Goal: Information Seeking & Learning: Compare options

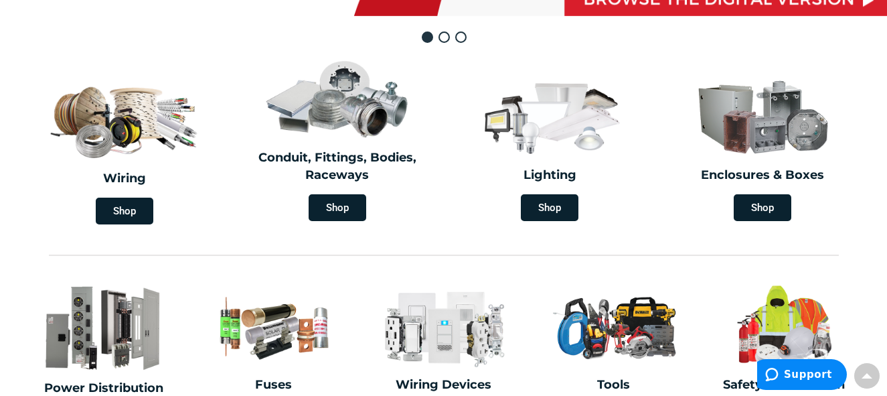
scroll to position [402, 0]
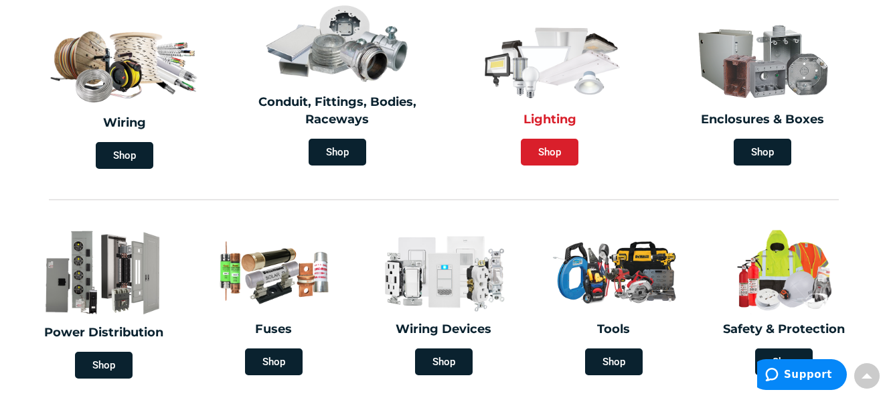
click at [549, 154] on span "Shop" at bounding box center [550, 152] width 58 height 27
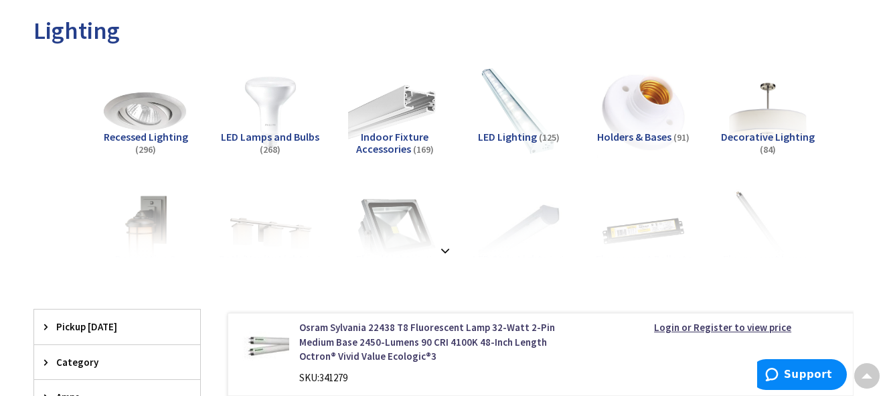
scroll to position [201, 0]
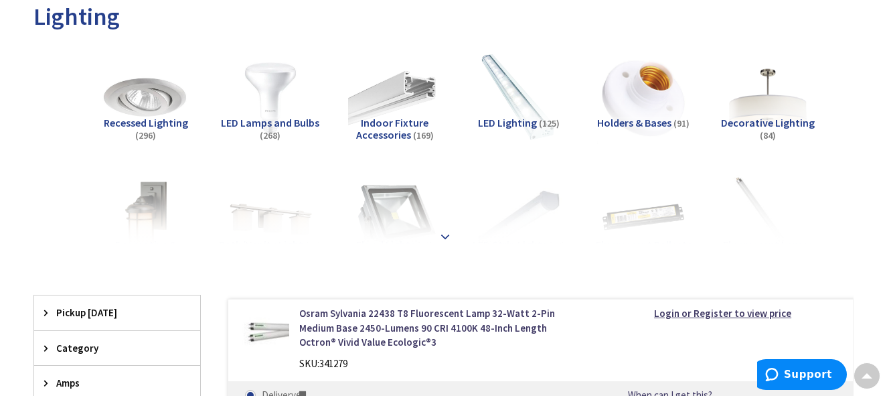
click at [449, 238] on strong at bounding box center [445, 236] width 16 height 15
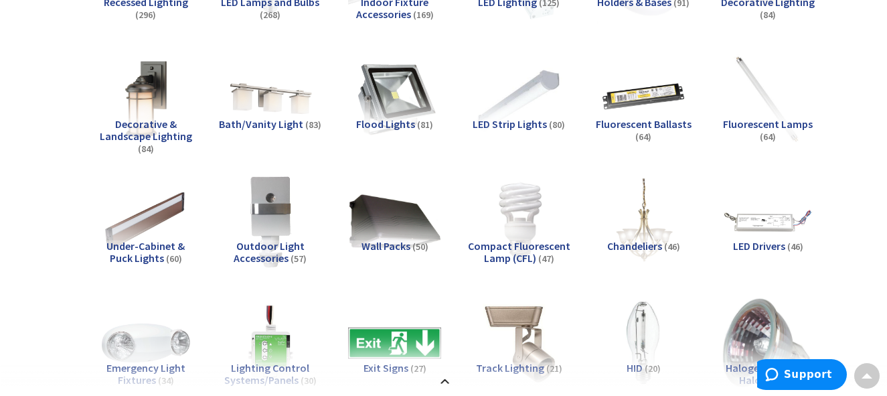
scroll to position [268, 0]
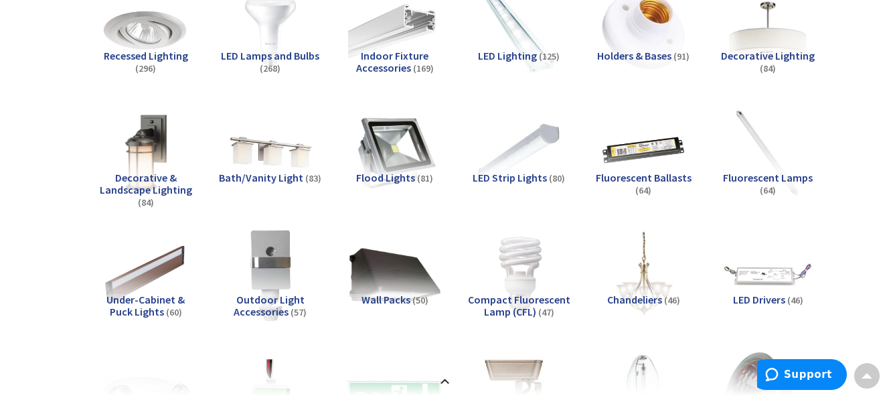
click at [524, 179] on span "LED Strip Lights" at bounding box center [509, 177] width 74 height 13
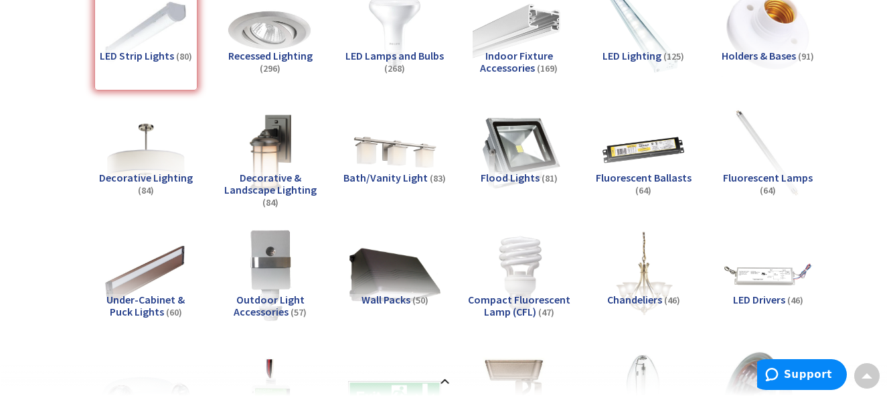
scroll to position [1373, 0]
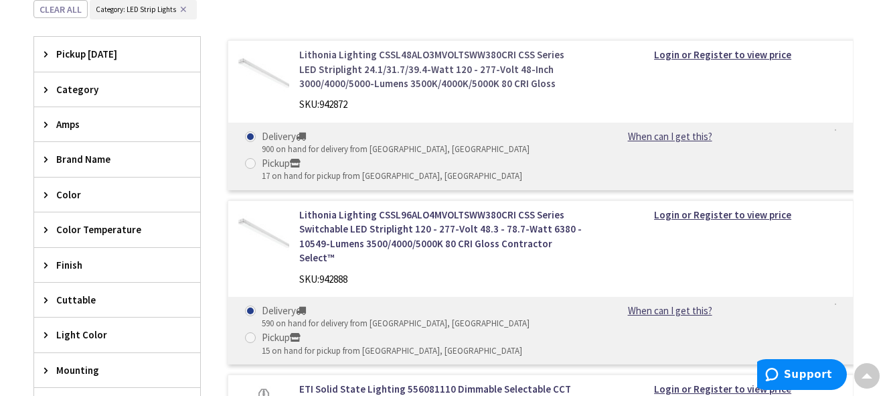
click at [459, 60] on link "Lithonia Lighting CSSL48ALO3MVOLTSWW380CRI CSS Series LED Striplight 24.1/31.7/…" at bounding box center [441, 69] width 284 height 43
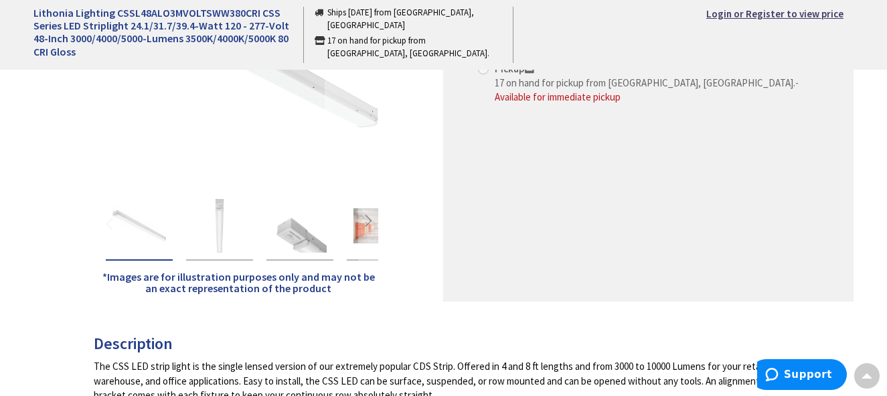
scroll to position [335, 0]
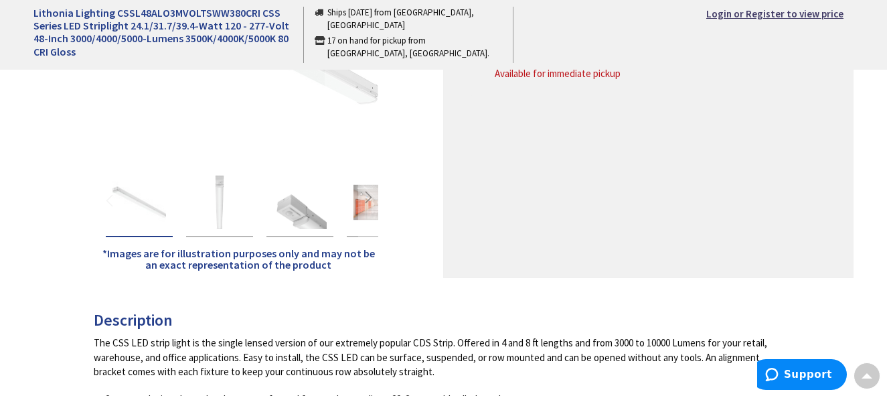
click at [300, 215] on img "Lithonia Lighting CSSL48ALO3MVOLTSWW380CRI CSS Series LED Striplight 24.1/31.7/…" at bounding box center [300, 202] width 54 height 54
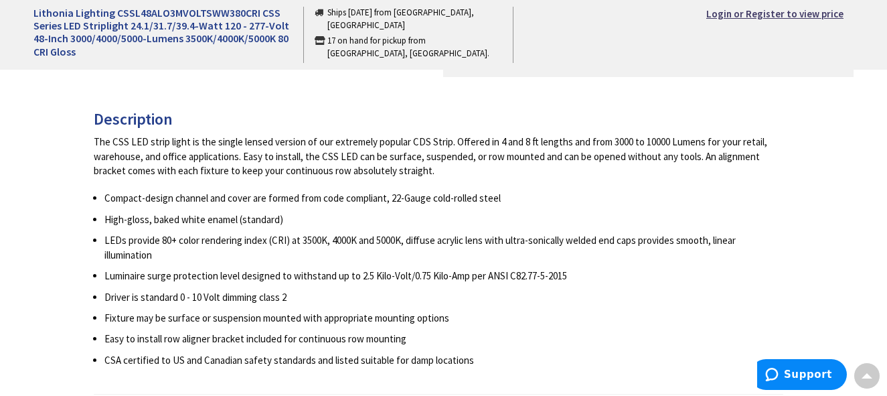
scroll to position [201, 0]
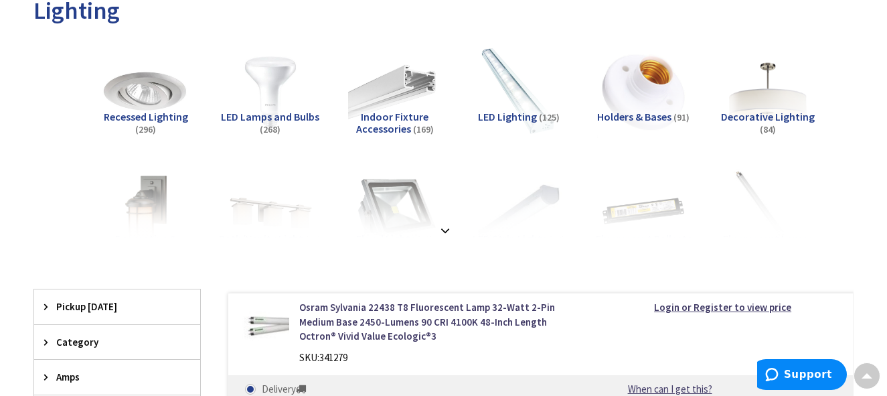
scroll to position [203, 0]
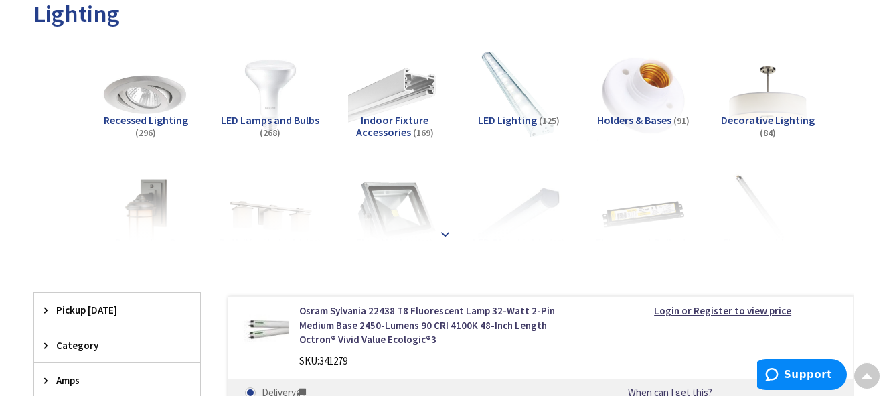
click at [444, 230] on strong at bounding box center [445, 233] width 16 height 15
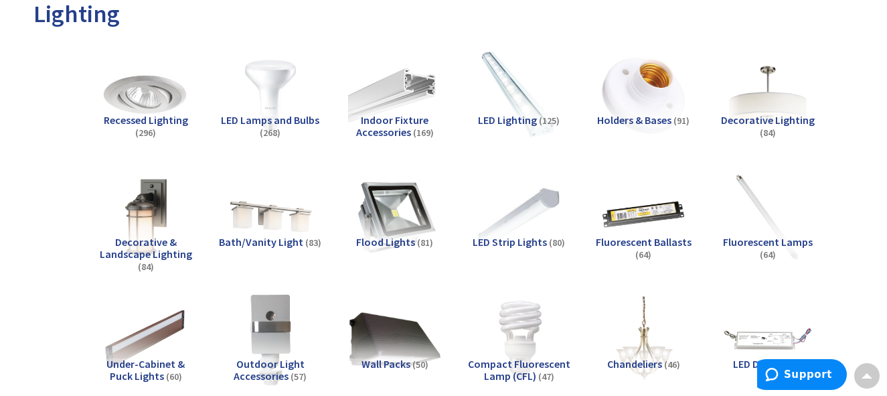
click at [507, 241] on span "LED Strip Lights" at bounding box center [509, 241] width 74 height 13
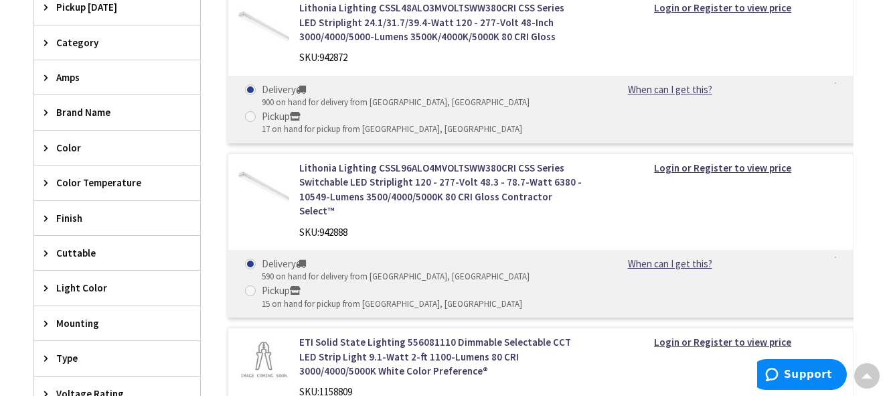
scroll to position [1373, 0]
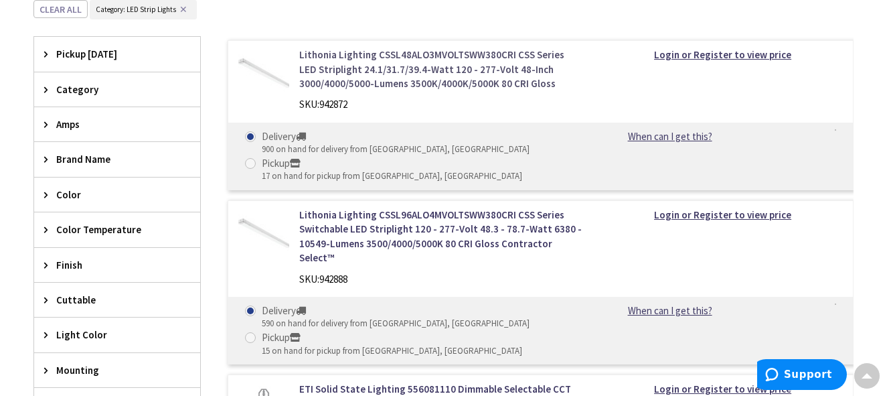
click at [494, 70] on link "Lithonia Lighting CSSL48ALO3MVOLTSWW380CRI CSS Series LED Striplight 24.1/31.7/…" at bounding box center [441, 69] width 284 height 43
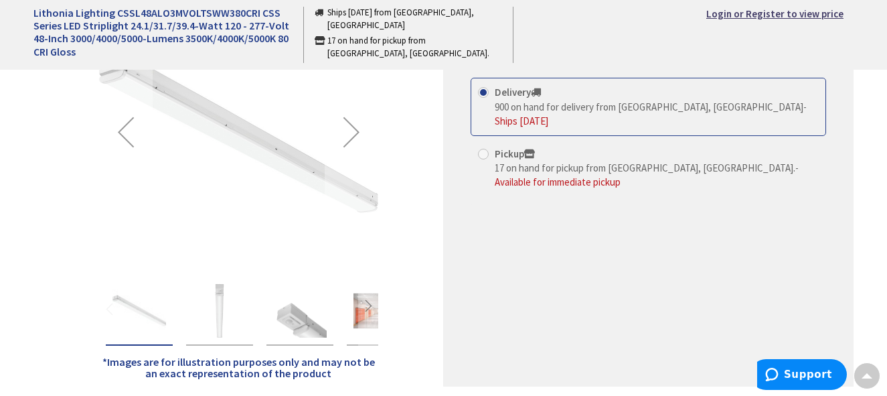
scroll to position [268, 0]
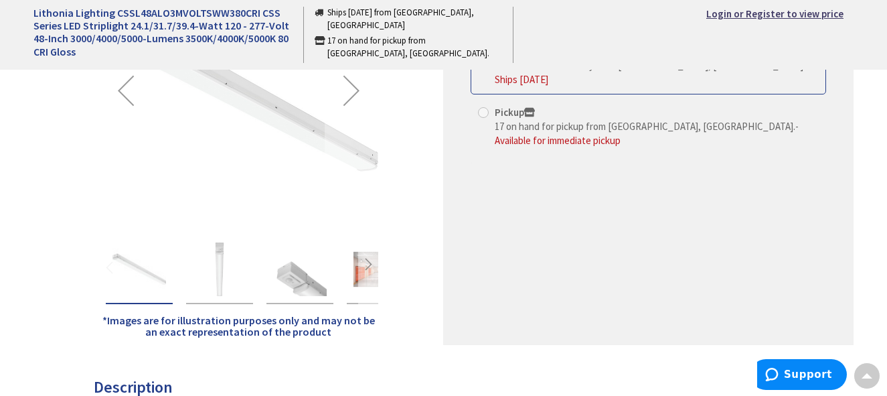
click at [365, 270] on div "Next" at bounding box center [368, 267] width 20 height 20
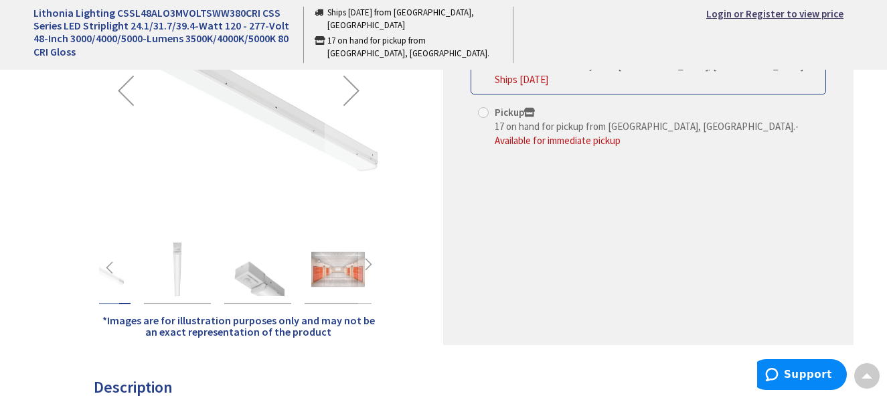
click at [118, 279] on div "Previous" at bounding box center [109, 267] width 20 height 74
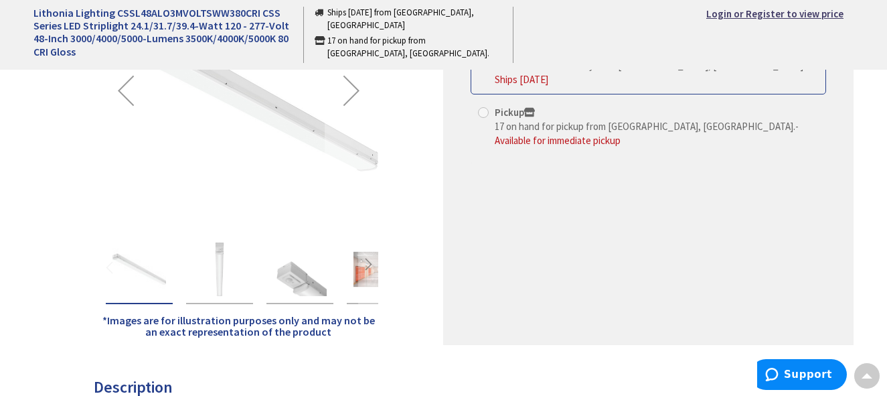
click at [222, 257] on img "Lithonia Lighting CSSL48ALO3MVOLTSWW380CRI CSS Series LED Striplight 24.1/31.7/…" at bounding box center [220, 269] width 54 height 54
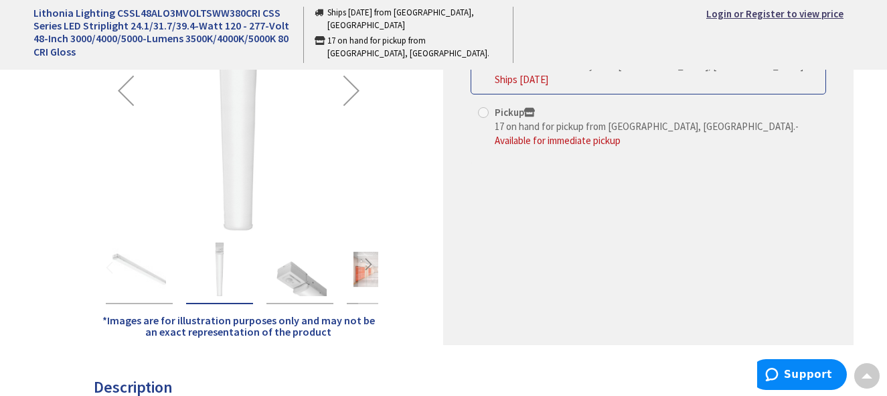
click at [310, 285] on img "Lithonia Lighting CSSL48ALO3MVOLTSWW380CRI CSS Series LED Striplight 24.1/31.7/…" at bounding box center [300, 269] width 54 height 54
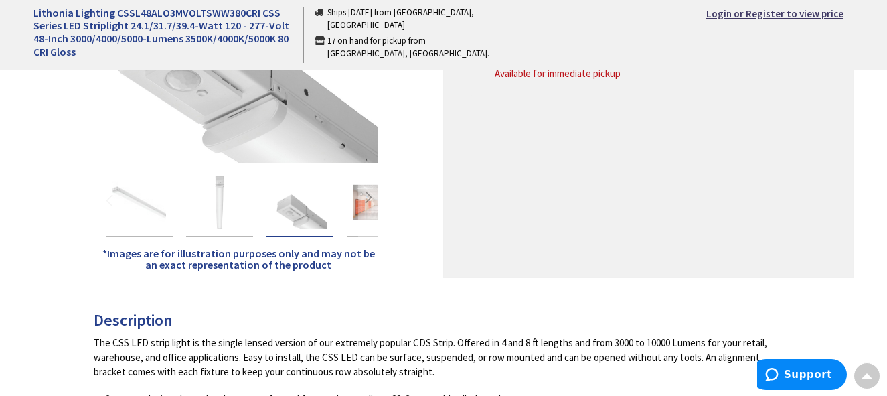
scroll to position [0, 0]
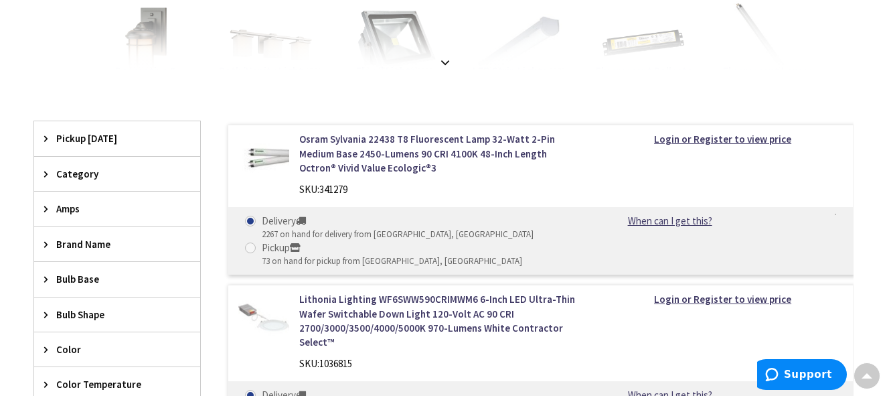
scroll to position [137, 0]
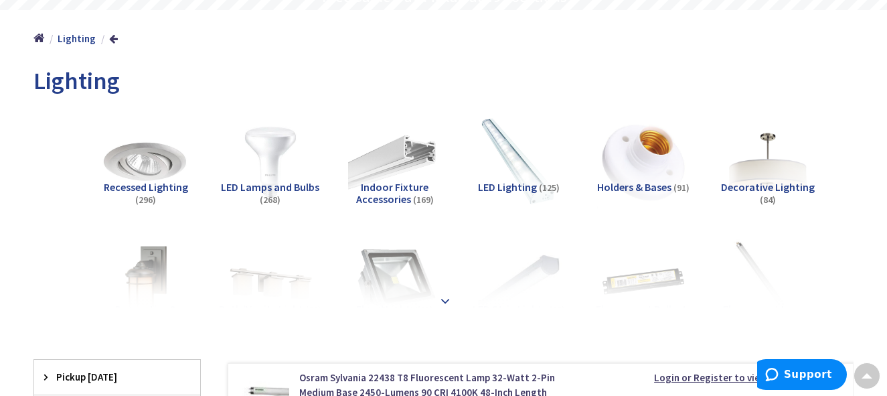
click at [447, 302] on strong at bounding box center [445, 300] width 16 height 15
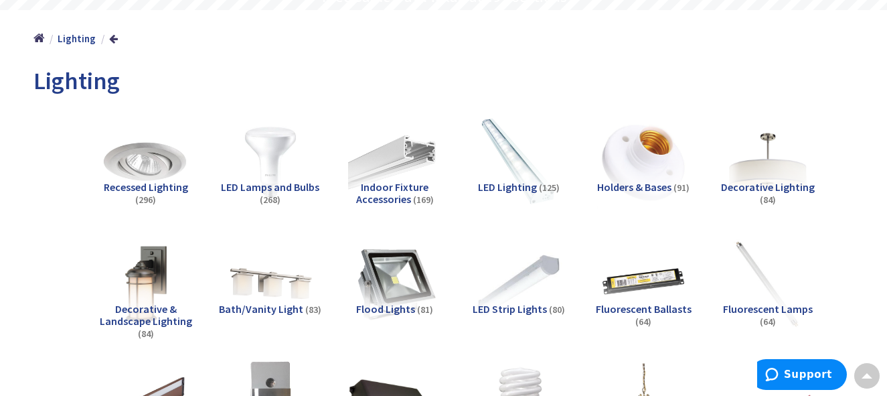
click at [519, 311] on span "LED Strip Lights" at bounding box center [509, 308] width 74 height 13
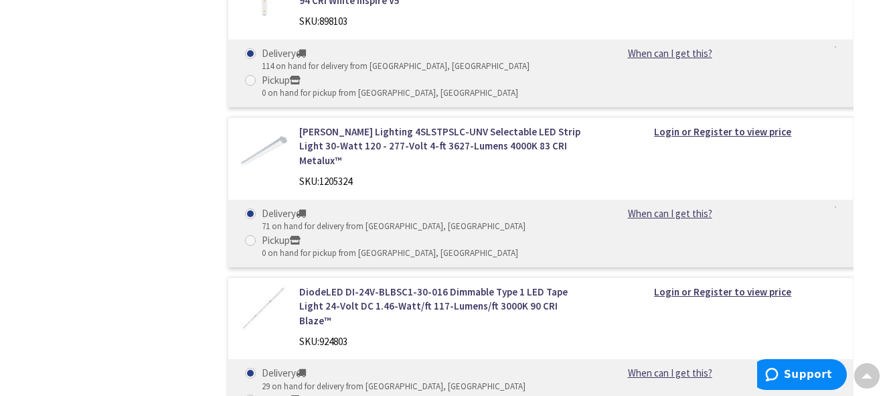
scroll to position [2846, 0]
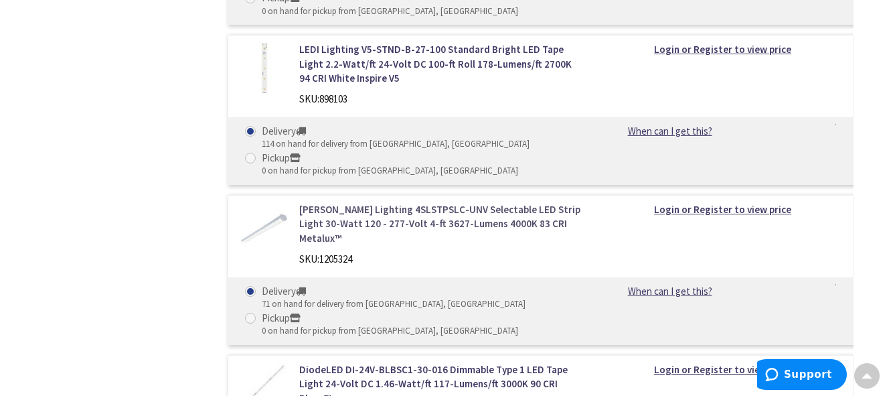
click at [475, 202] on link "Cooper Lighting 4SLSTPSLC-UNV Selectable LED Strip Light 30-Watt 120 - 277-Volt…" at bounding box center [441, 223] width 284 height 43
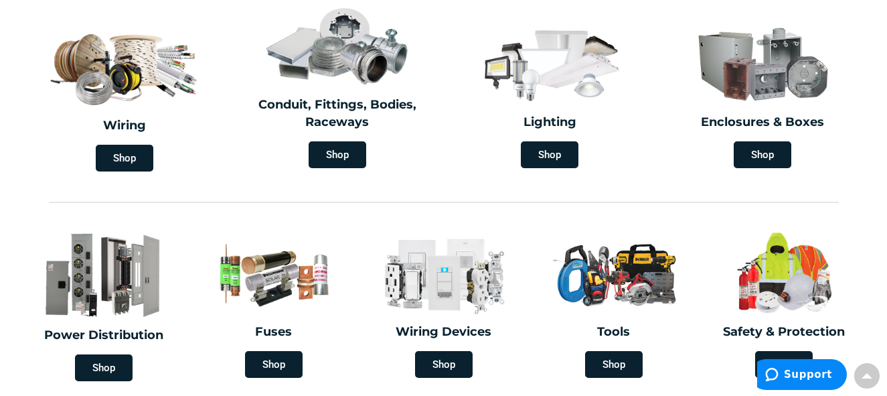
scroll to position [533, 0]
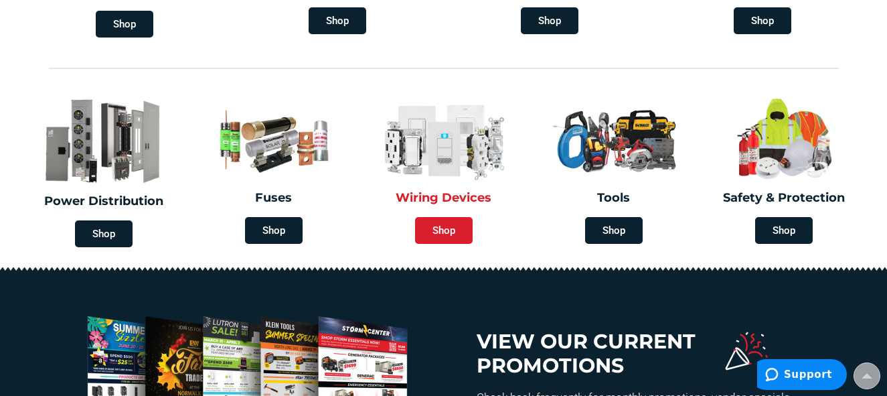
click at [450, 227] on span "Shop" at bounding box center [444, 230] width 58 height 27
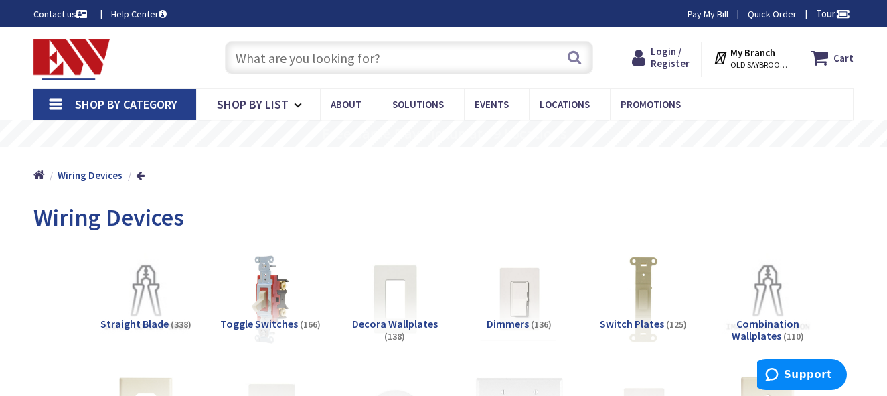
click at [349, 60] on input "text" at bounding box center [409, 57] width 368 height 33
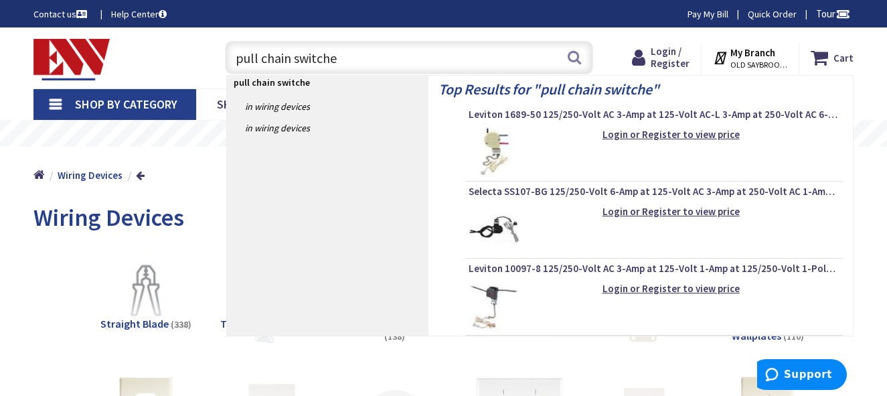
type input "pull chain switches"
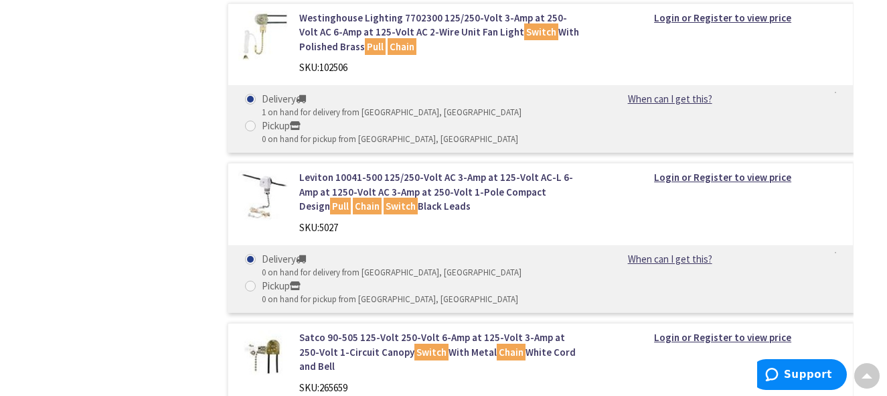
scroll to position [1338, 0]
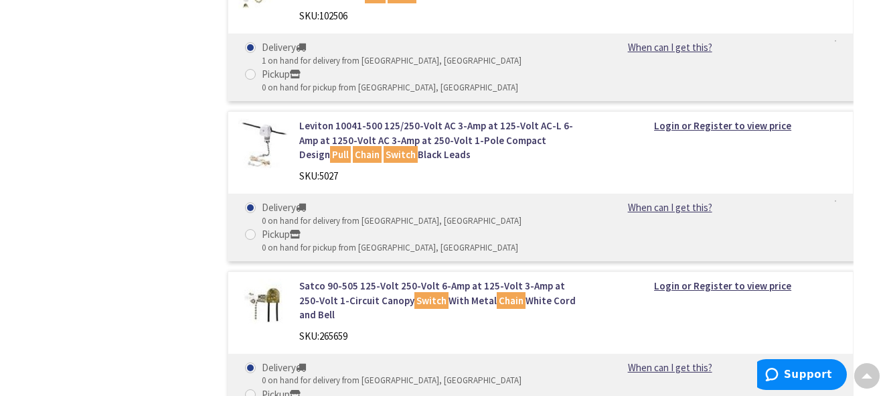
click at [276, 133] on img at bounding box center [263, 143] width 51 height 51
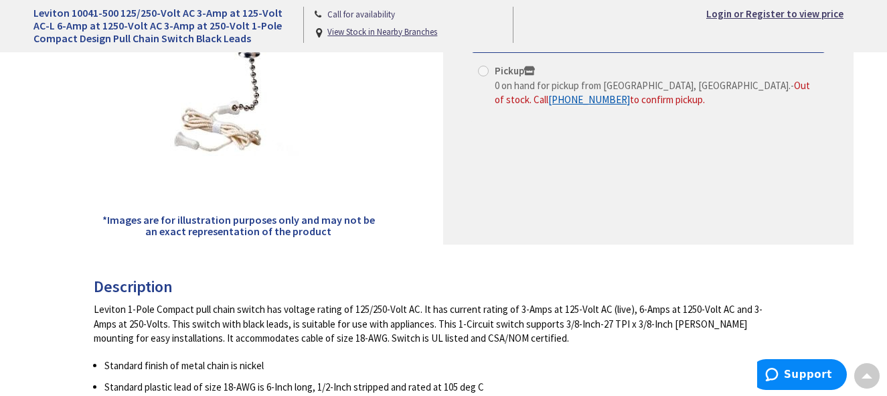
scroll to position [268, 0]
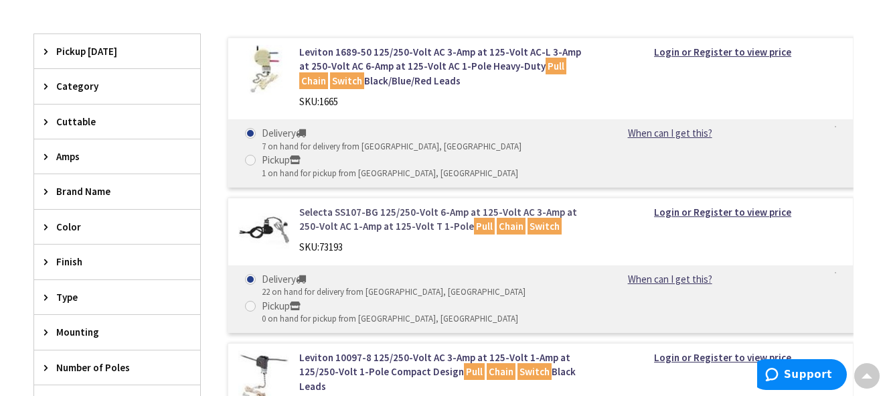
click at [382, 225] on link "Selecta SS107-BG 125/250-Volt 6-Amp at 125-Volt AC 3-Amp at 250-Volt AC 1-Amp a…" at bounding box center [441, 219] width 284 height 29
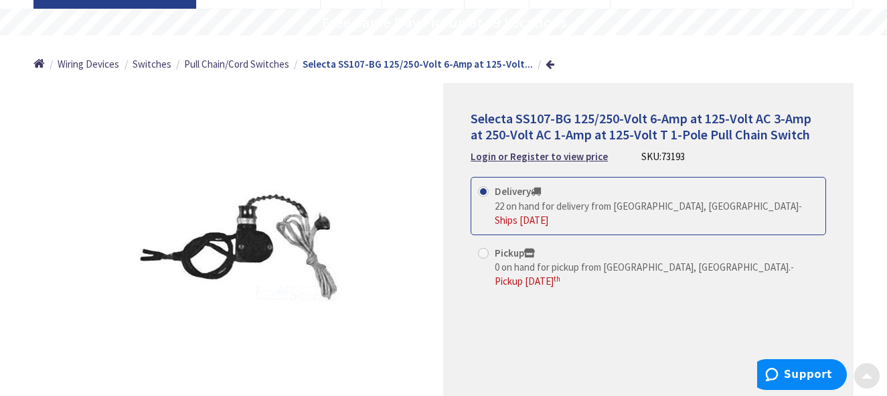
scroll to position [134, 0]
